Goal: Obtain resource: Download file/media

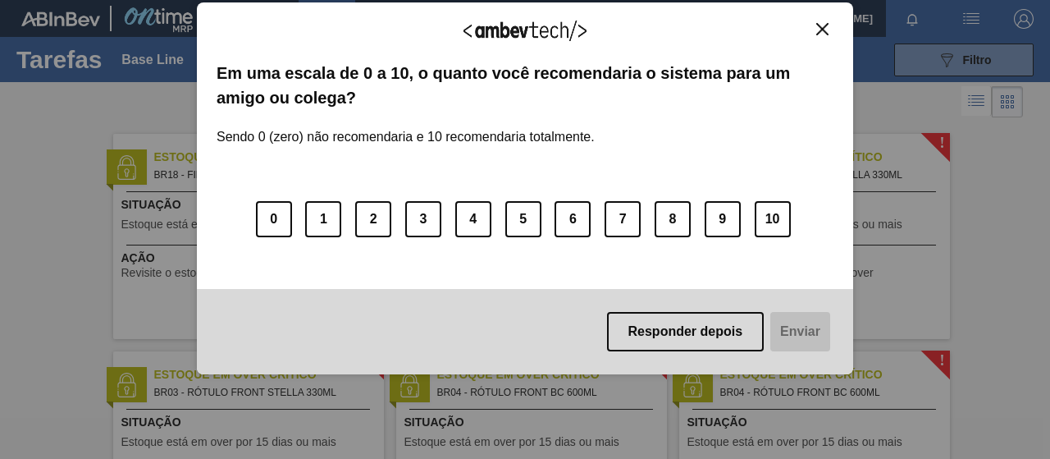
drag, startPoint x: 664, startPoint y: 326, endPoint x: 667, endPoint y: 312, distance: 15.1
click at [663, 326] on button "Responder depois" at bounding box center [685, 331] width 157 height 39
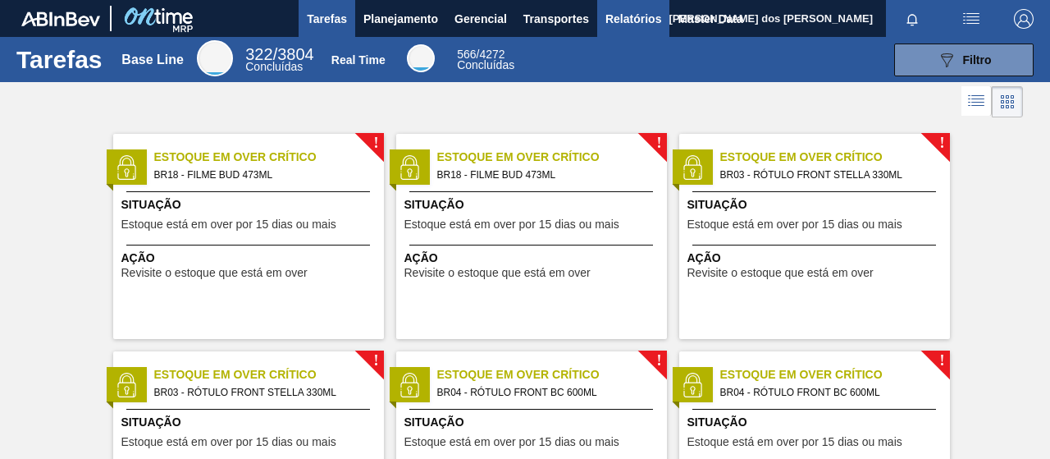
click at [659, 22] on button "Relatórios" at bounding box center [633, 18] width 72 height 37
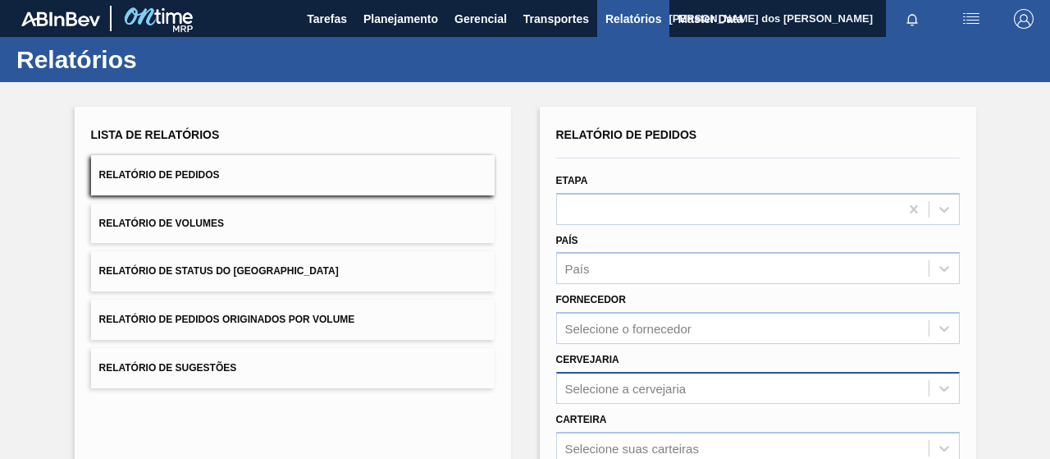
scroll to position [299, 0]
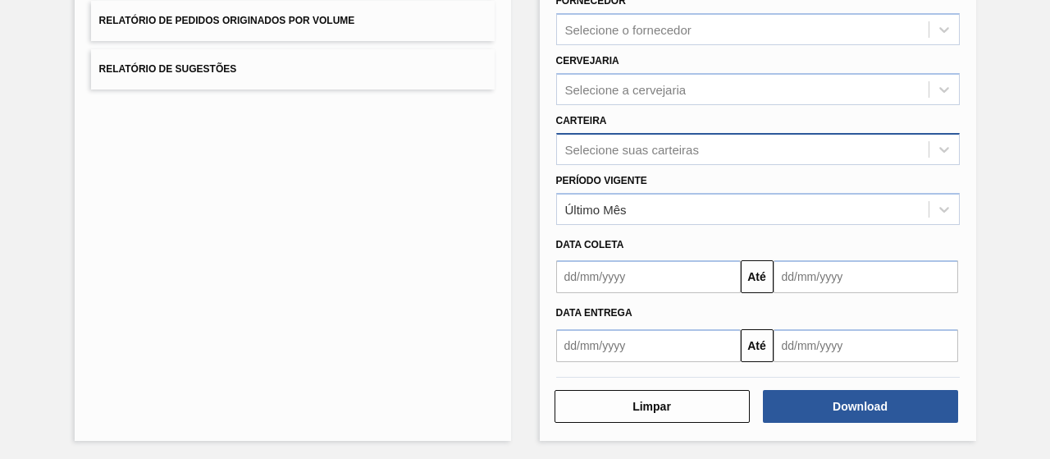
click at [594, 142] on div "Selecione suas carteiras" at bounding box center [632, 149] width 134 height 14
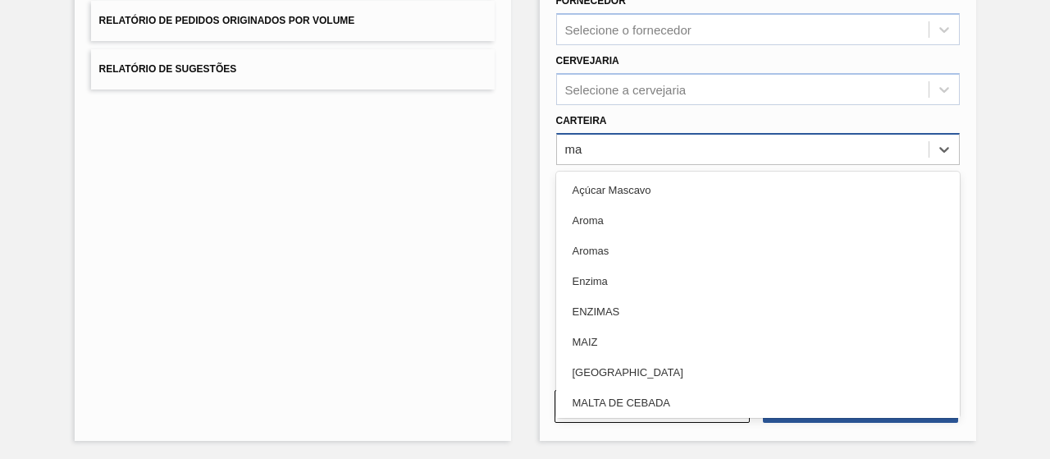
type input "mal"
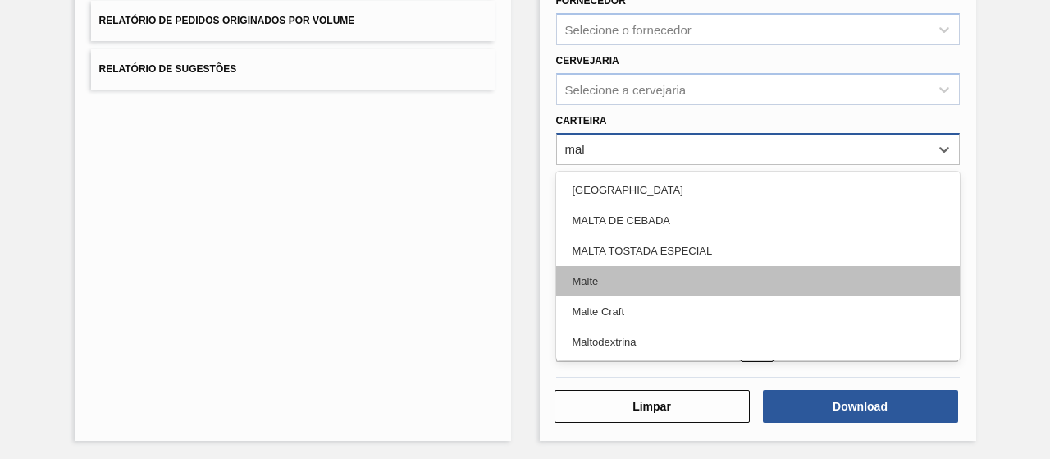
click at [586, 275] on div "Malte" at bounding box center [758, 281] width 404 height 30
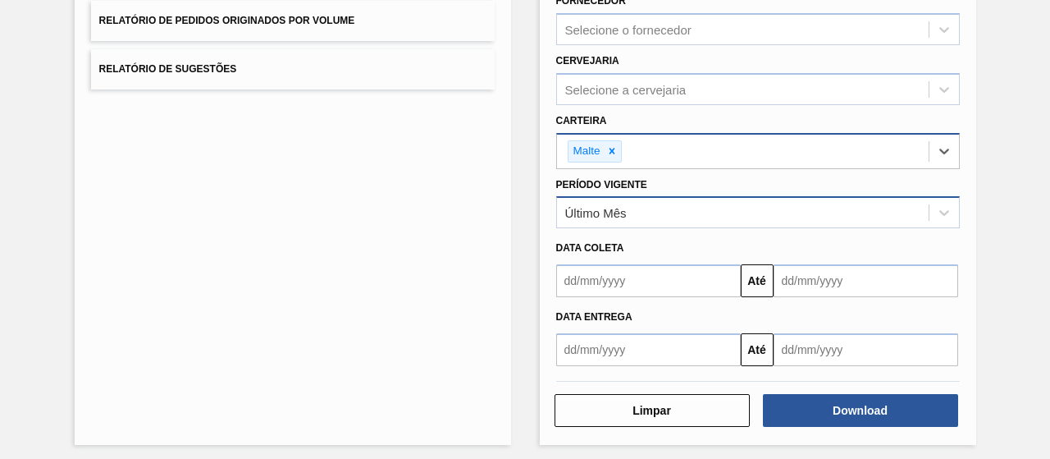
click at [650, 209] on div "Último Mês" at bounding box center [743, 213] width 372 height 24
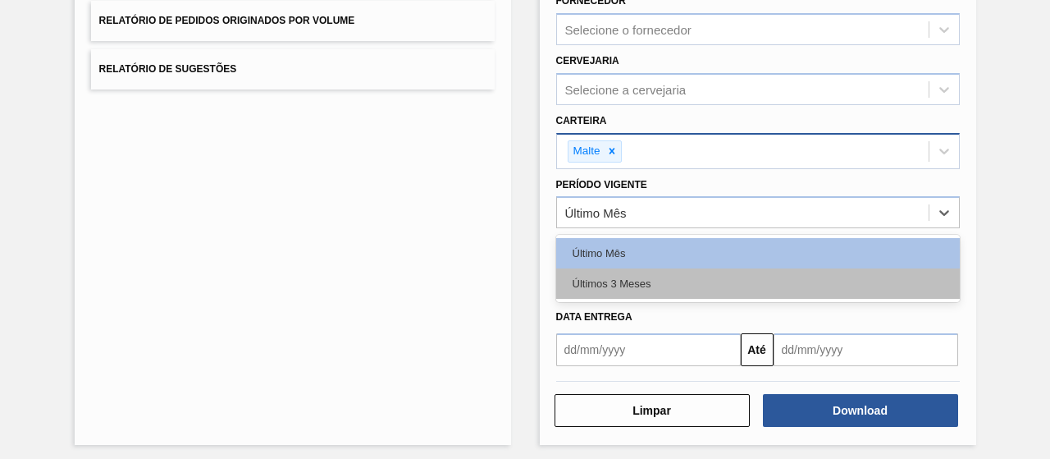
click at [653, 272] on div "Últimos 3 Meses" at bounding box center [758, 283] width 404 height 30
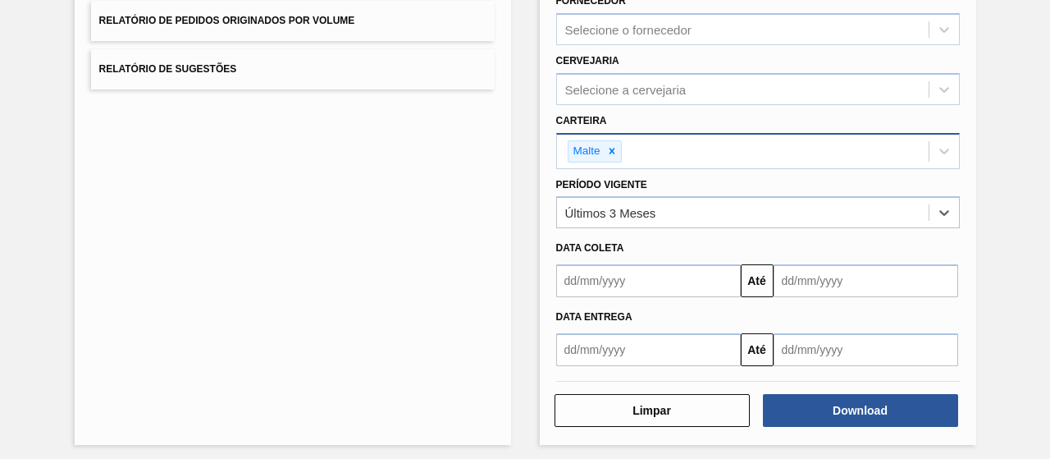
click at [694, 291] on input "text" at bounding box center [648, 280] width 185 height 33
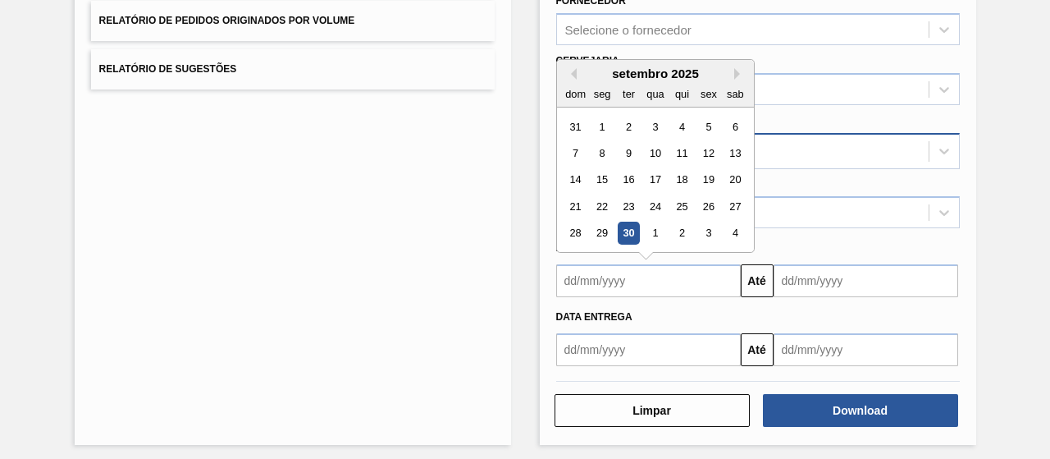
click at [604, 116] on div "1" at bounding box center [602, 127] width 22 height 22
type input "[DATE]"
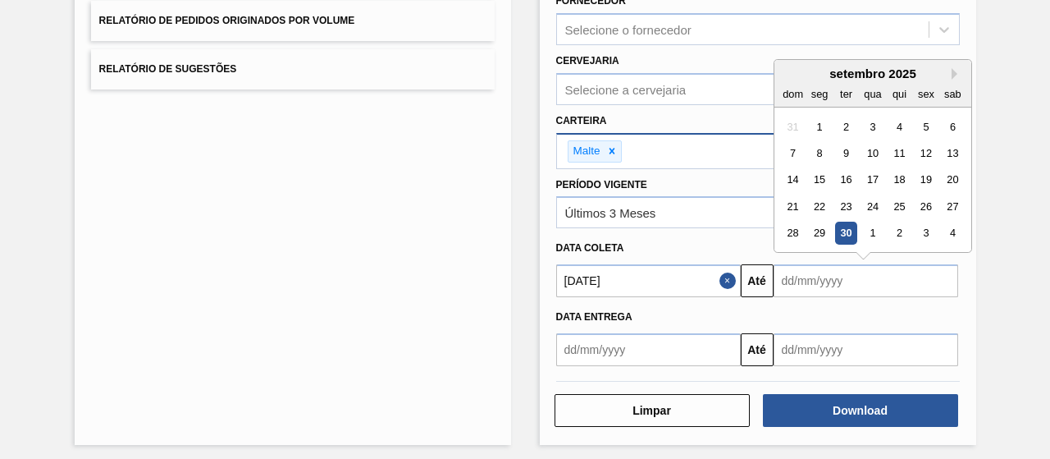
click at [850, 283] on input "text" at bounding box center [865, 280] width 185 height 33
click at [846, 226] on div "30" at bounding box center [845, 233] width 22 height 22
type input "[DATE]"
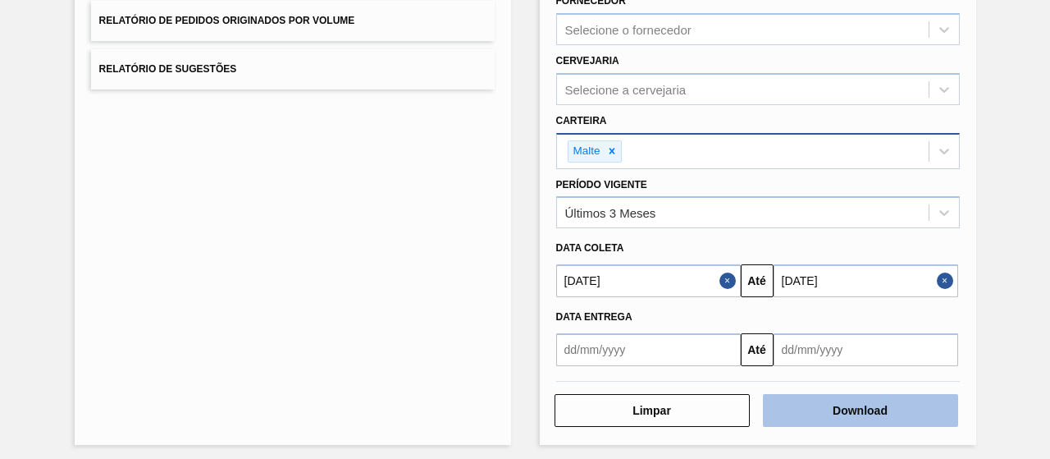
click at [801, 397] on button "Download" at bounding box center [860, 410] width 195 height 33
